Goal: Information Seeking & Learning: Learn about a topic

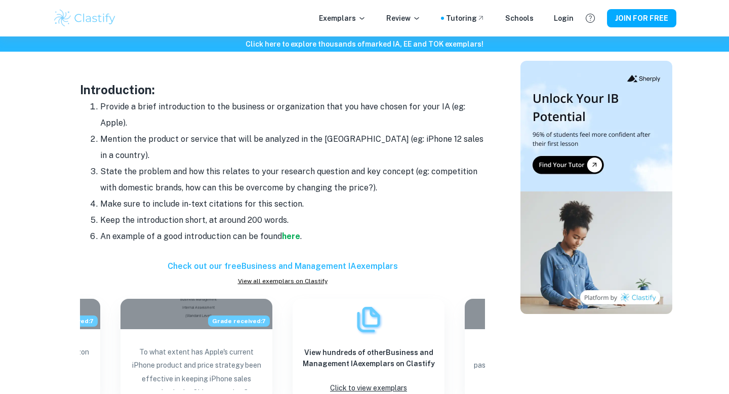
scroll to position [879, 0]
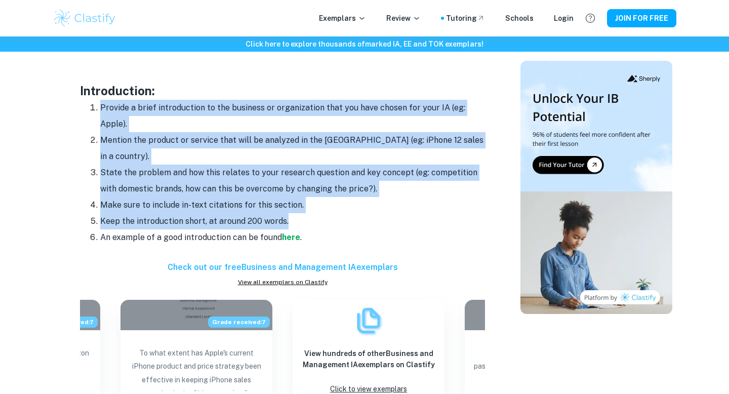
drag, startPoint x: 289, startPoint y: 203, endPoint x: 93, endPoint y: 109, distance: 218.0
click at [93, 109] on ol "Provide a brief introduction to the business or organization that you have chos…" at bounding box center [282, 173] width 405 height 146
copy ol "Provide a brief introduction to the business or organization that you have chos…"
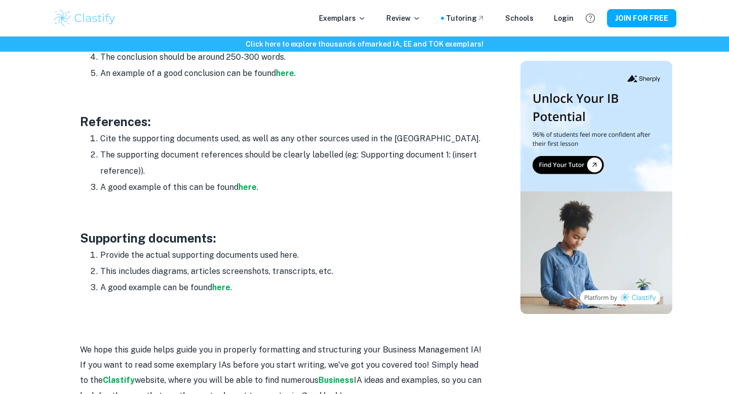
scroll to position [1630, 0]
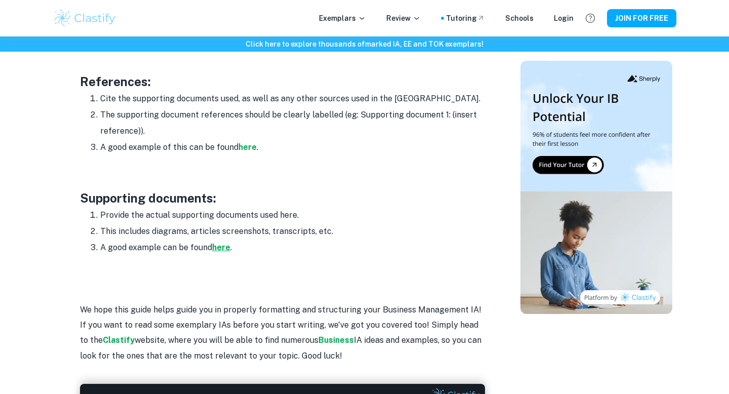
click at [222, 242] on strong "here" at bounding box center [221, 247] width 18 height 10
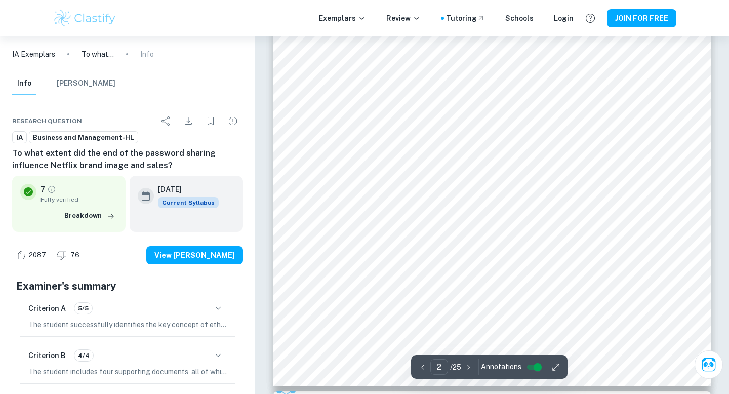
scroll to position [1349, 0]
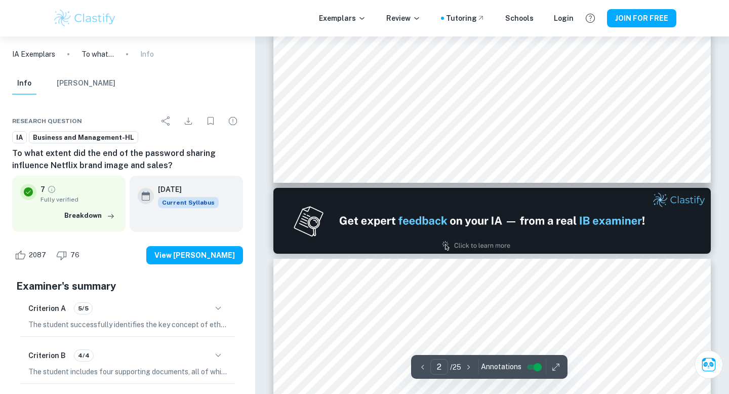
type input "1"
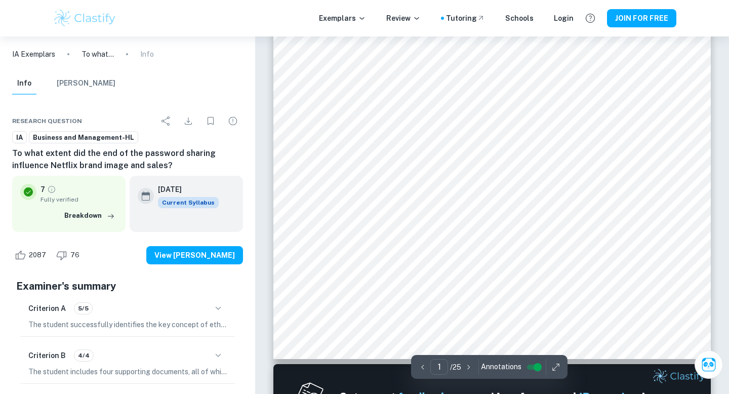
scroll to position [0, 0]
